Goal: Transaction & Acquisition: Purchase product/service

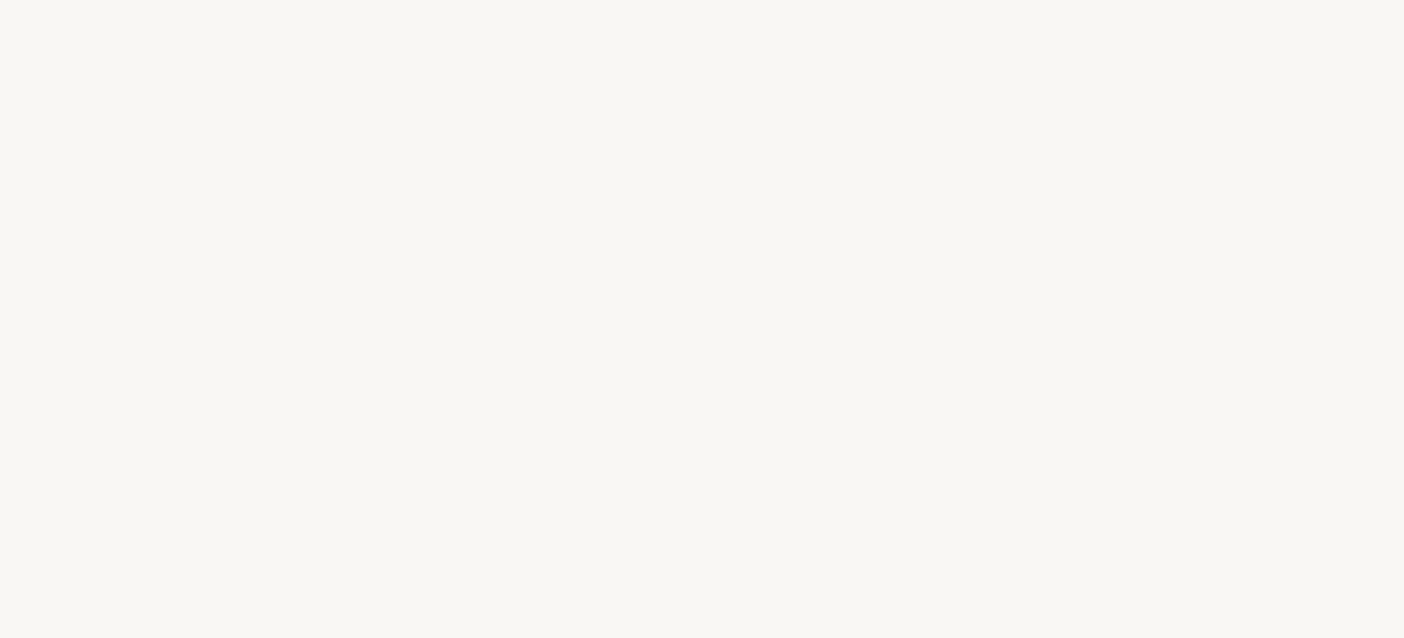
select select "ES"
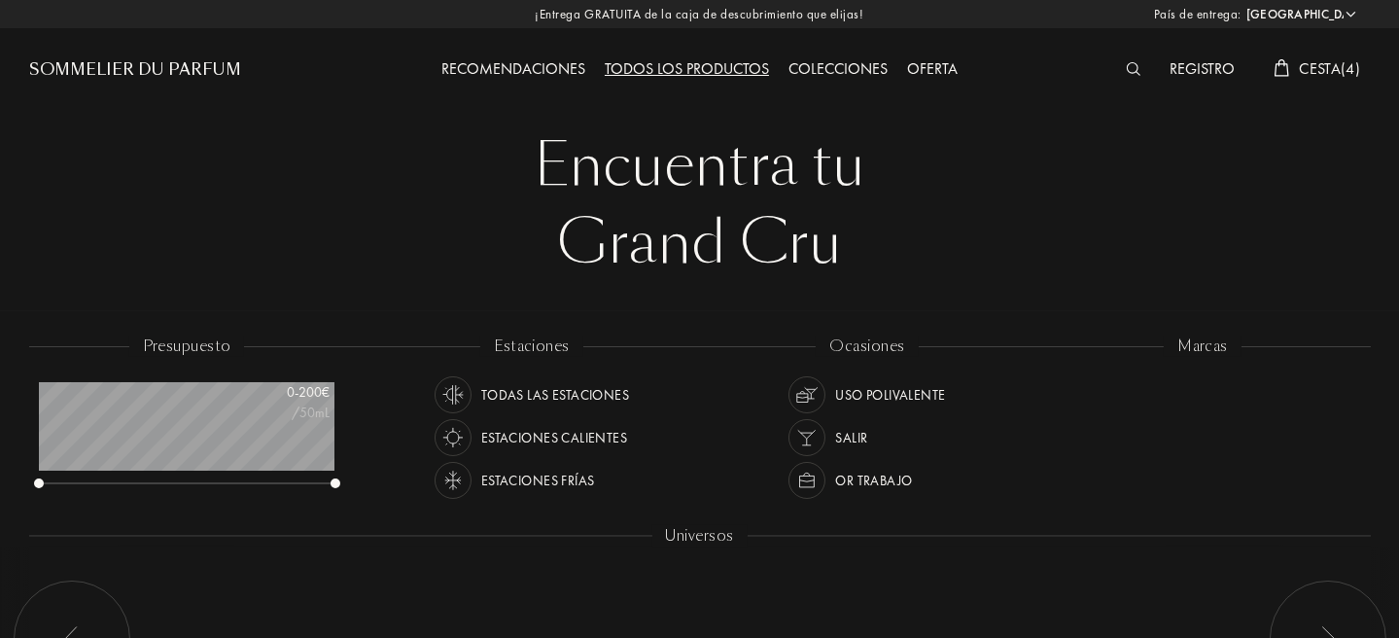
scroll to position [97, 296]
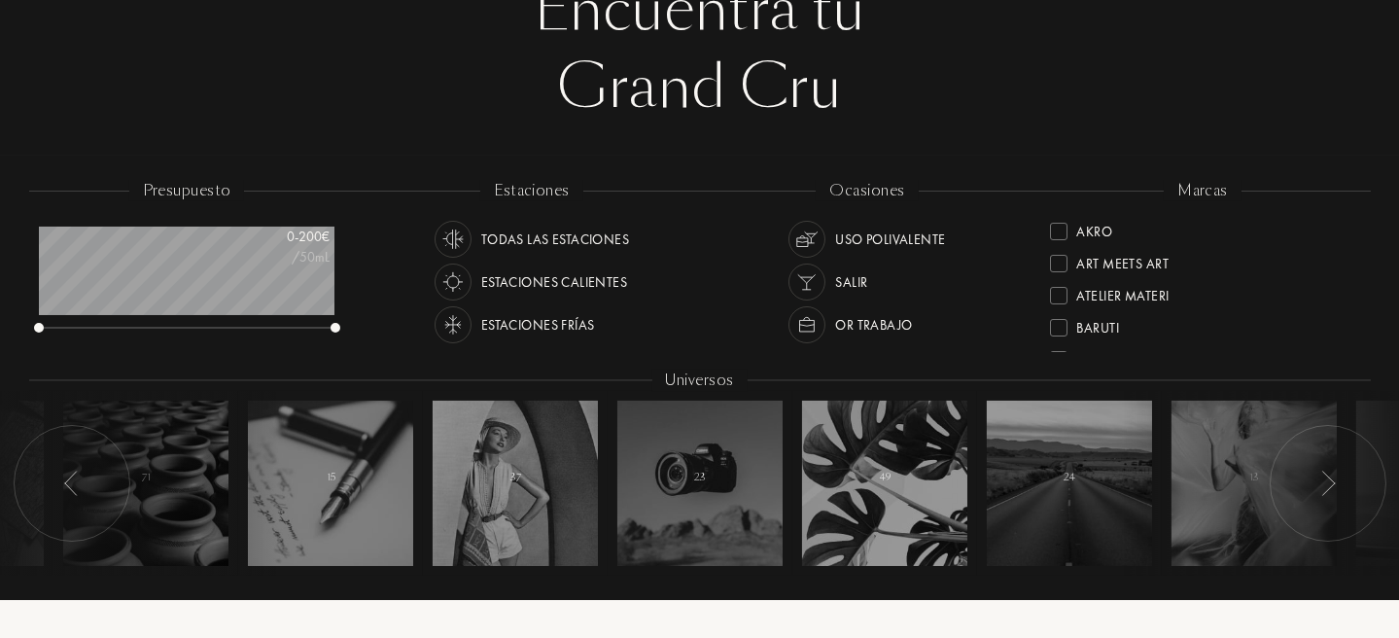
scroll to position [485, 0]
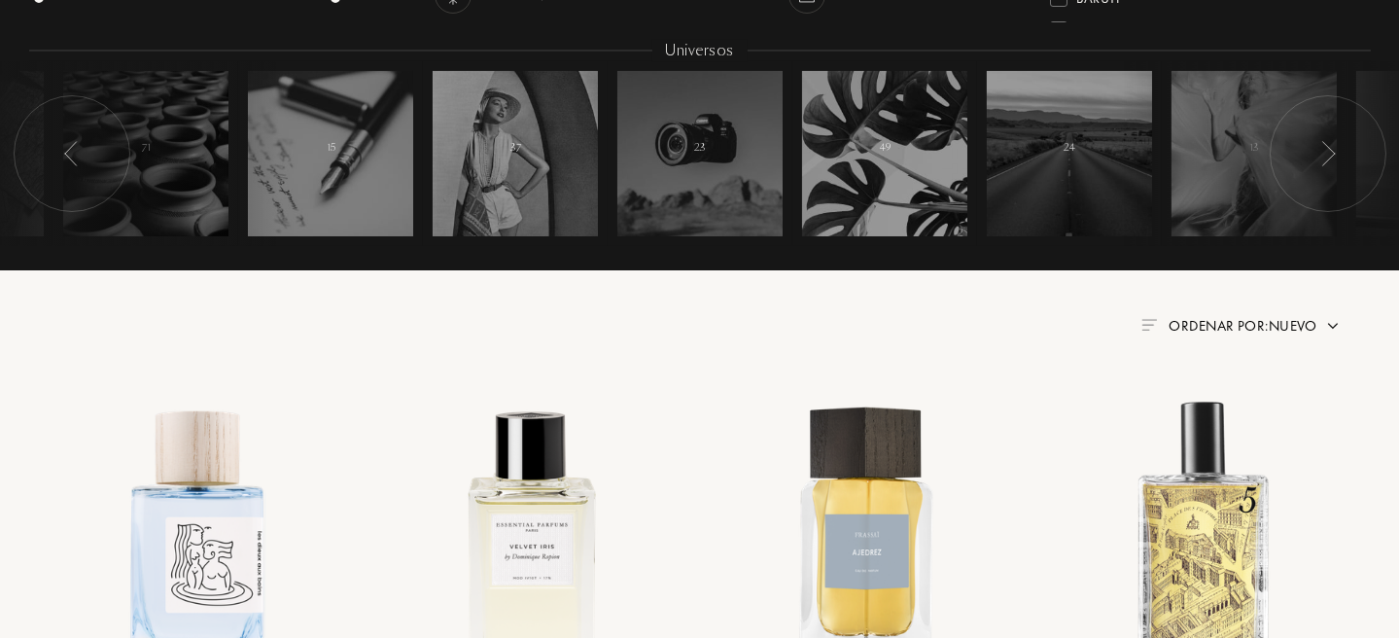
click at [1275, 332] on span "Ordenar por: Nuevo" at bounding box center [1243, 325] width 149 height 19
click at [1054, 318] on div "Ordenar por: Nuevo" at bounding box center [699, 325] width 1283 height 23
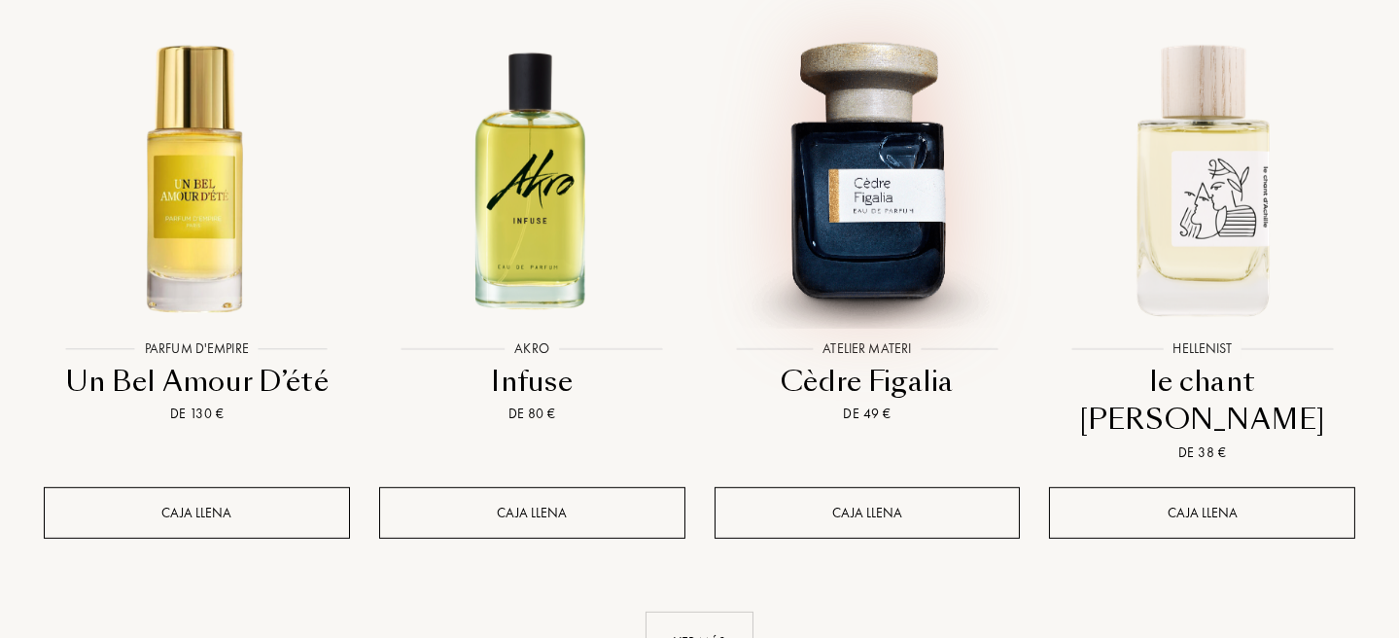
scroll to position [2139, 0]
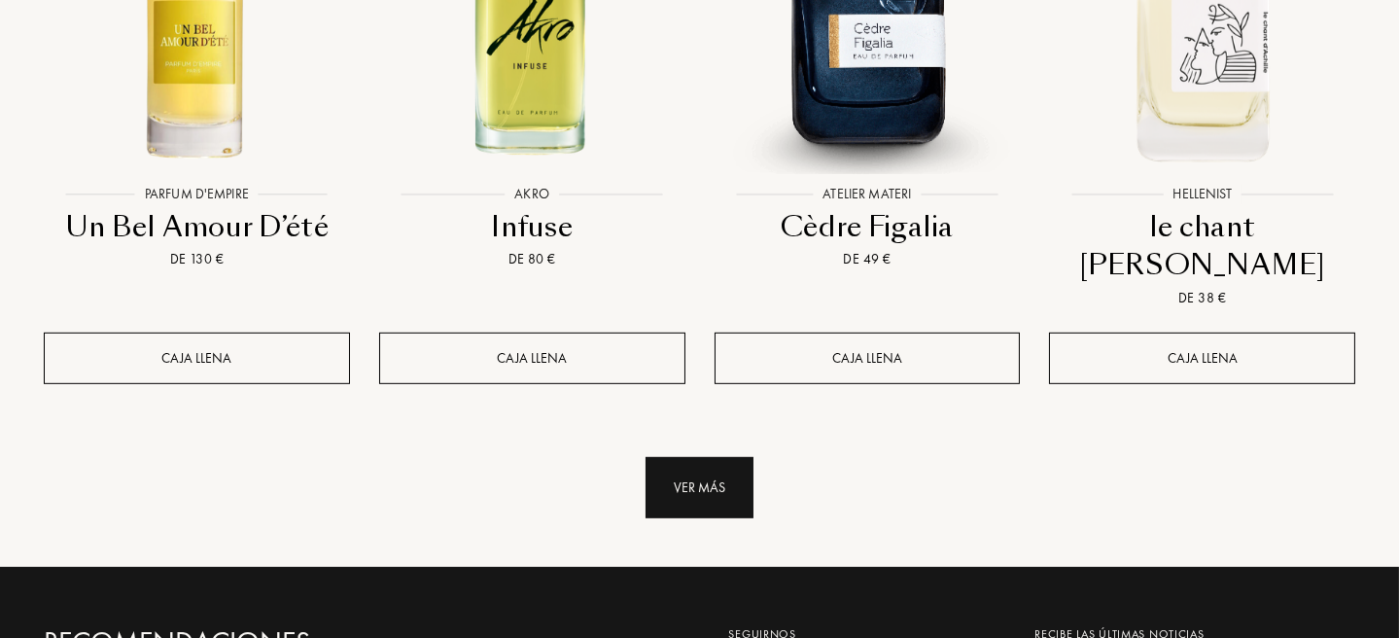
click at [696, 457] on div "Ver más" at bounding box center [700, 487] width 108 height 61
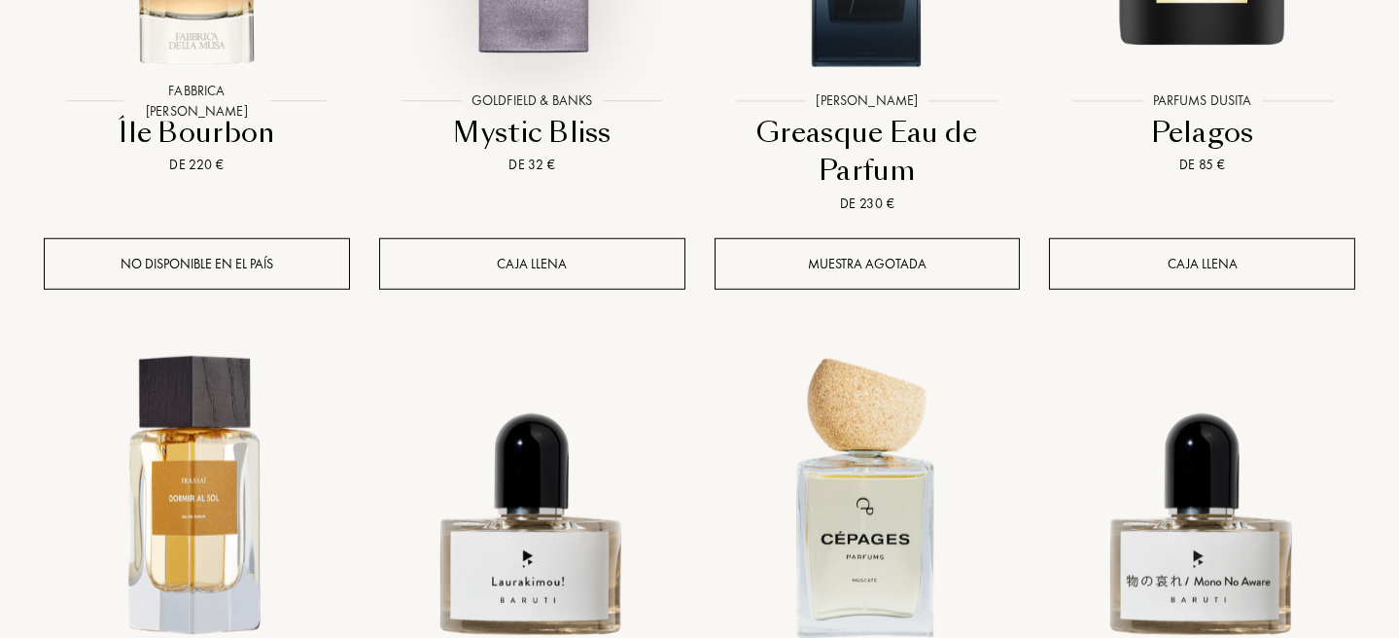
scroll to position [3404, 0]
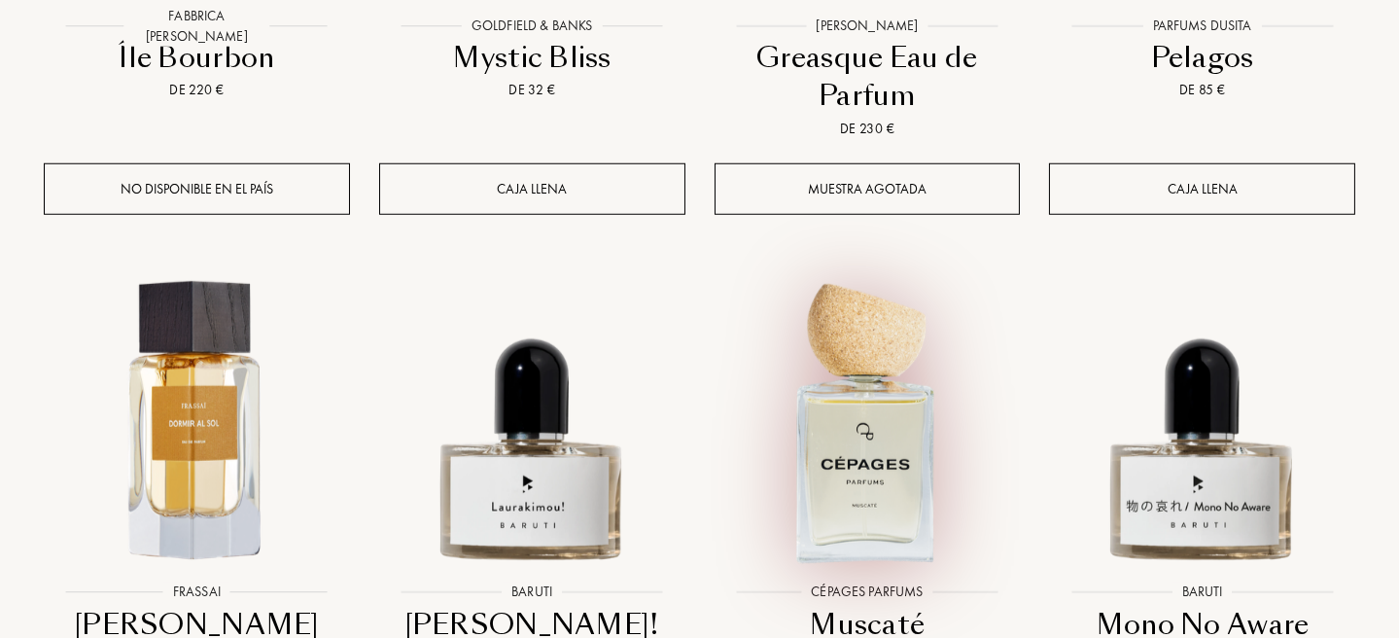
click at [875, 325] on img at bounding box center [867, 420] width 301 height 301
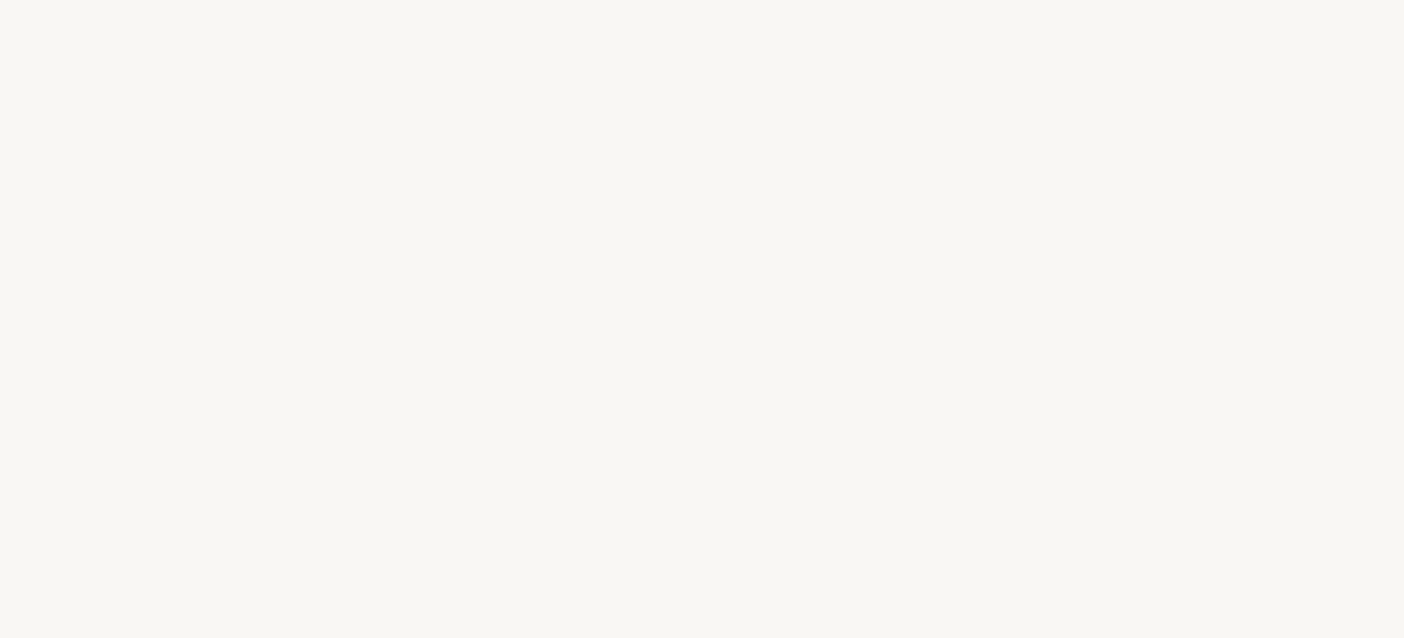
select select "ES"
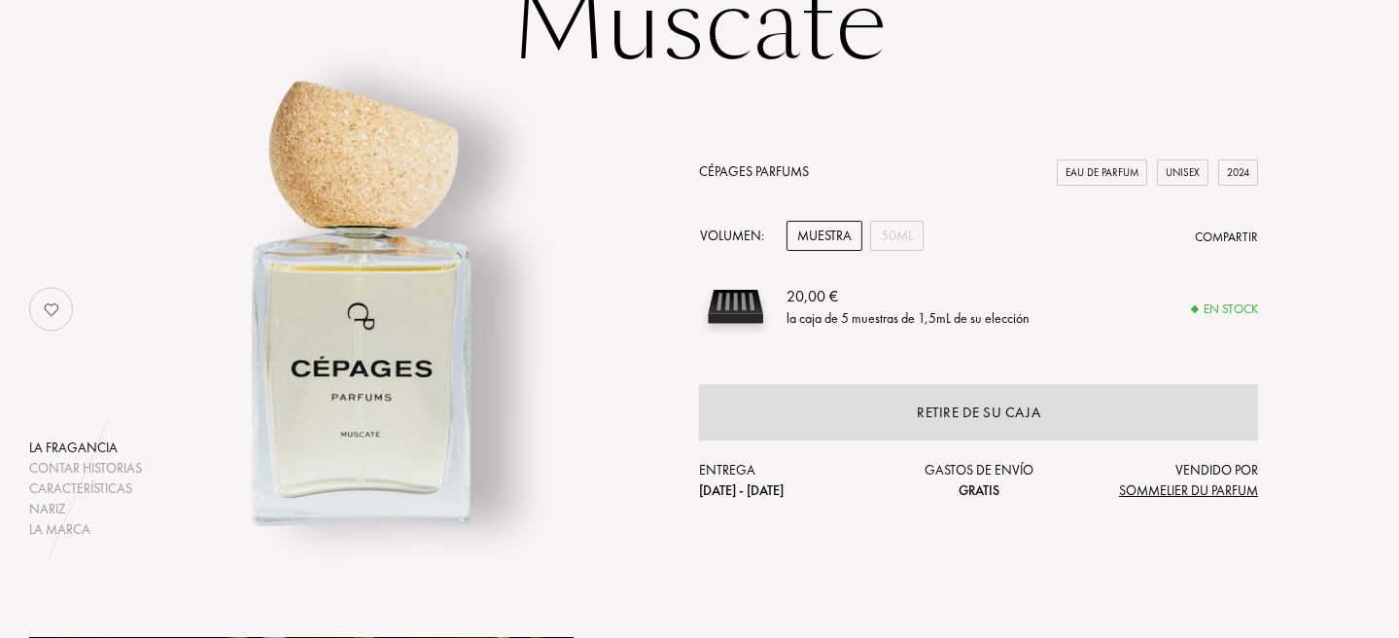
scroll to position [194, 0]
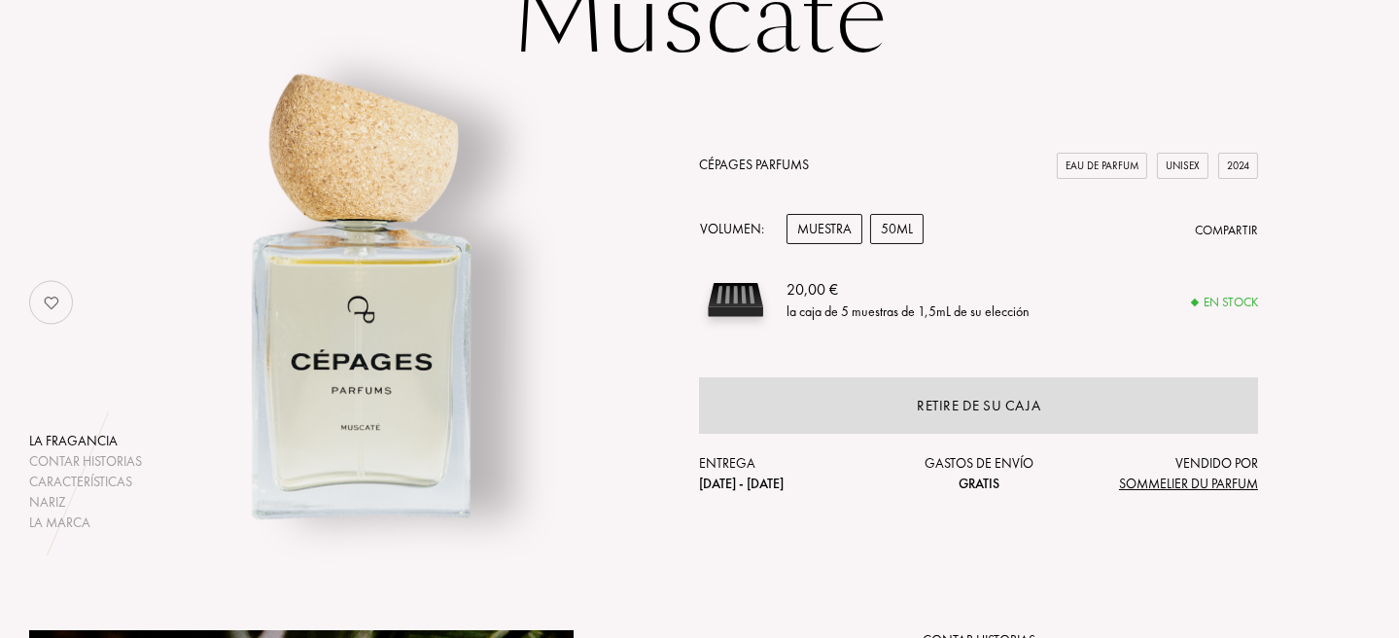
click at [887, 237] on div "50mL" at bounding box center [896, 229] width 53 height 30
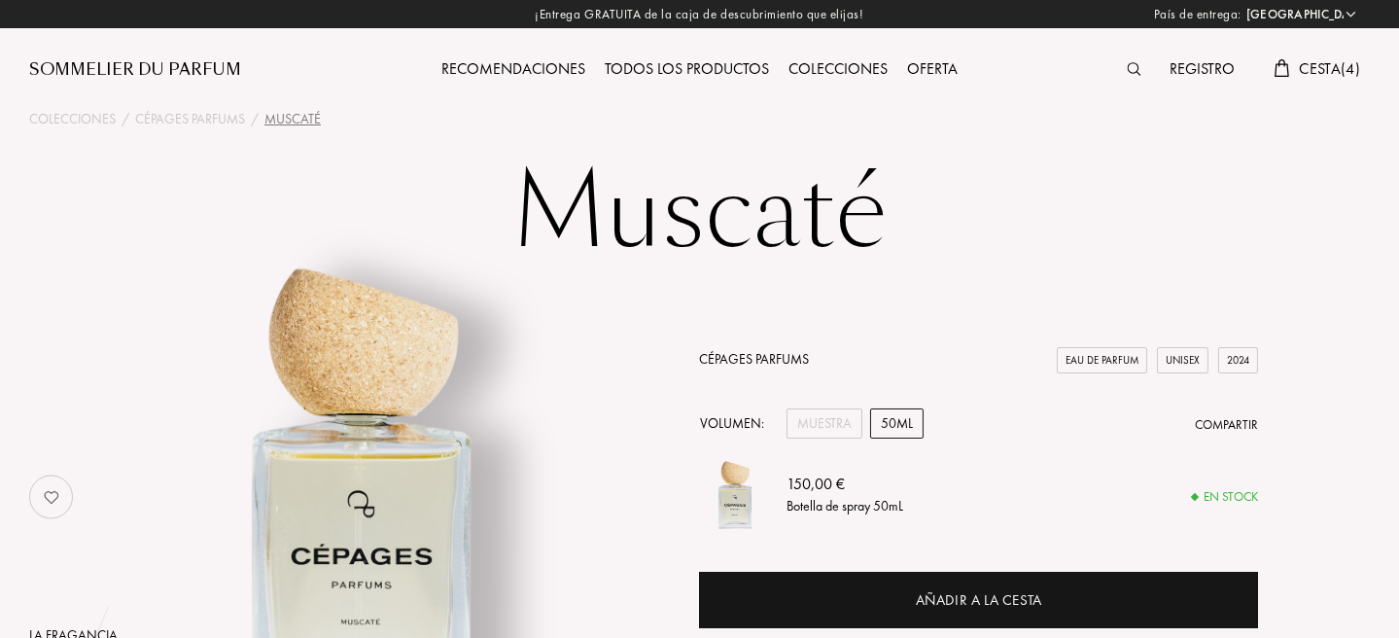
scroll to position [0, 0]
